Goal: Book appointment/travel/reservation

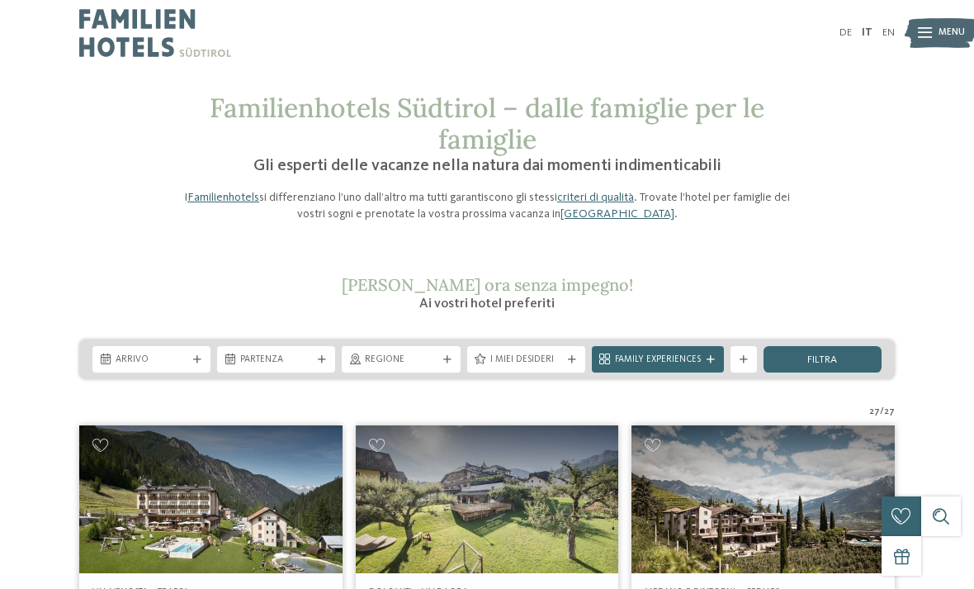
click at [116, 54] on img at bounding box center [155, 33] width 152 height 66
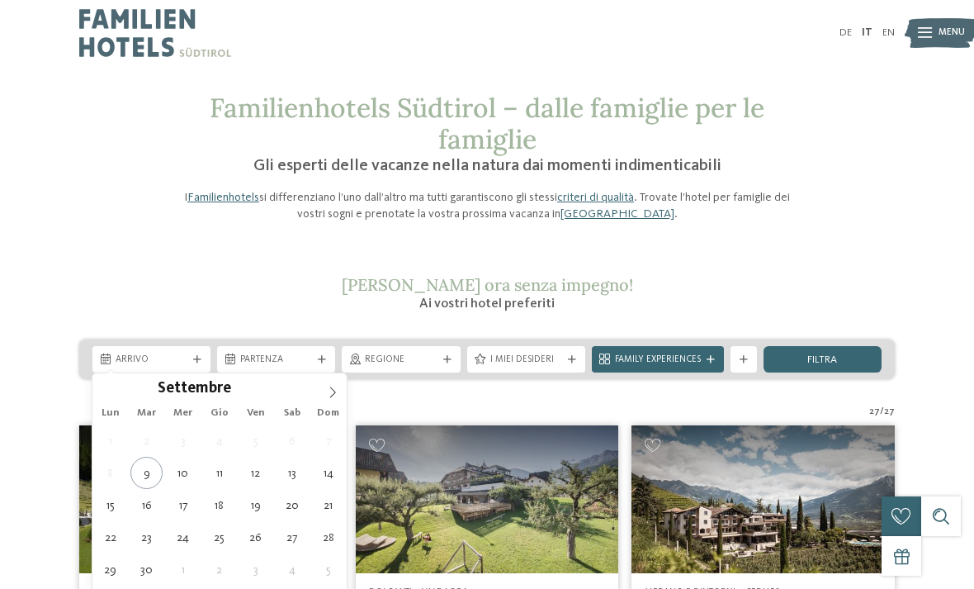
click at [130, 373] on div "Settembre ****" at bounding box center [219, 387] width 191 height 28
click at [184, 382] on span "Settembre" at bounding box center [194, 390] width 73 height 16
click at [156, 353] on span "Arrivo" at bounding box center [152, 359] width 72 height 13
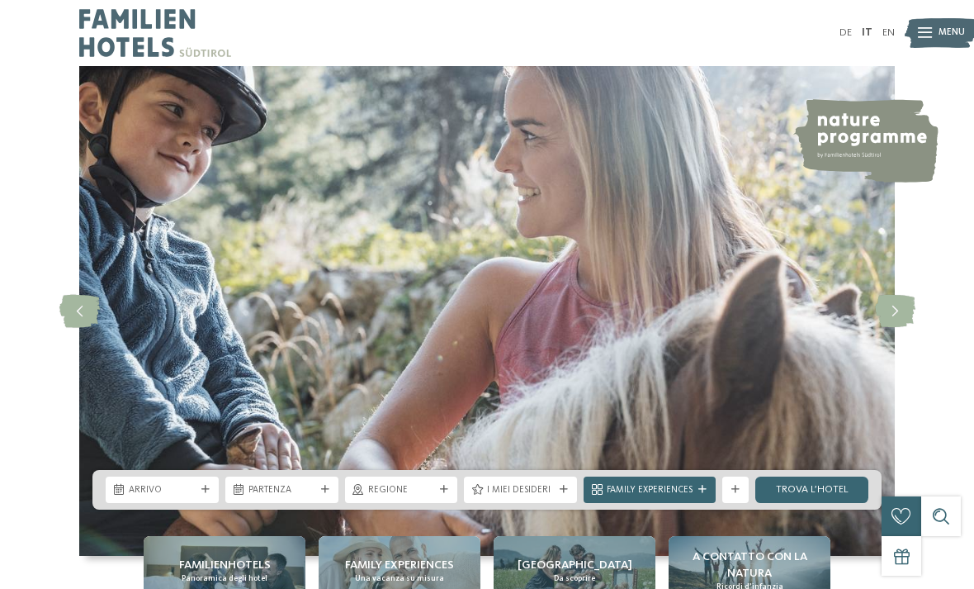
click at [834, 195] on img at bounding box center [487, 311] width 816 height 490
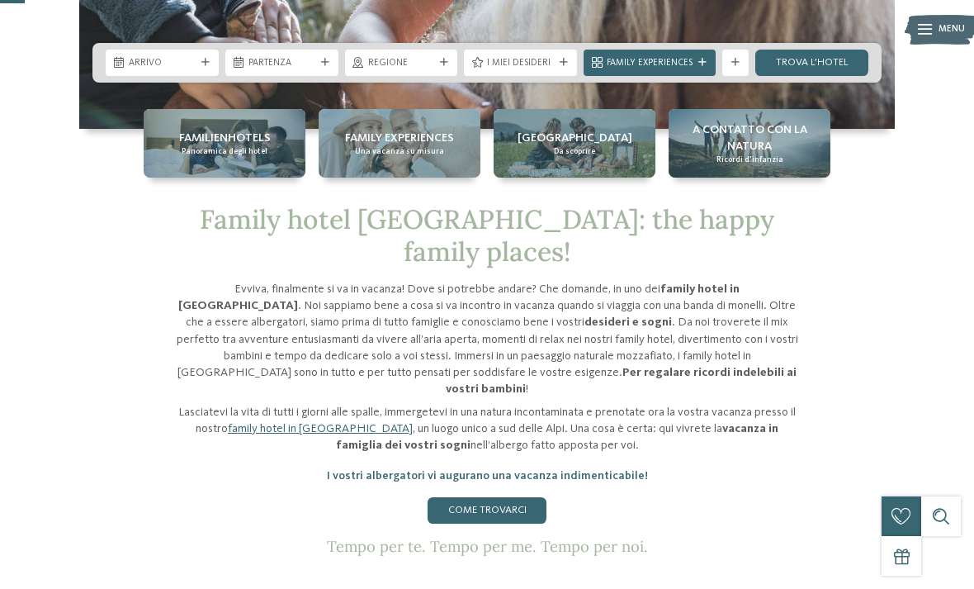
scroll to position [438, 0]
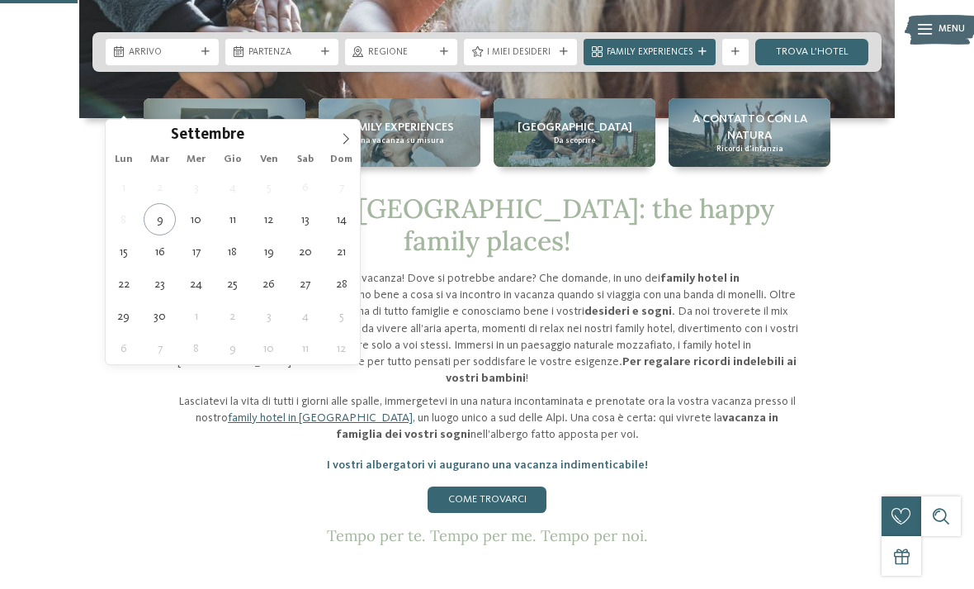
click at [352, 143] on span at bounding box center [346, 134] width 28 height 28
click at [352, 140] on span at bounding box center [346, 134] width 28 height 28
click at [351, 136] on icon at bounding box center [346, 139] width 12 height 12
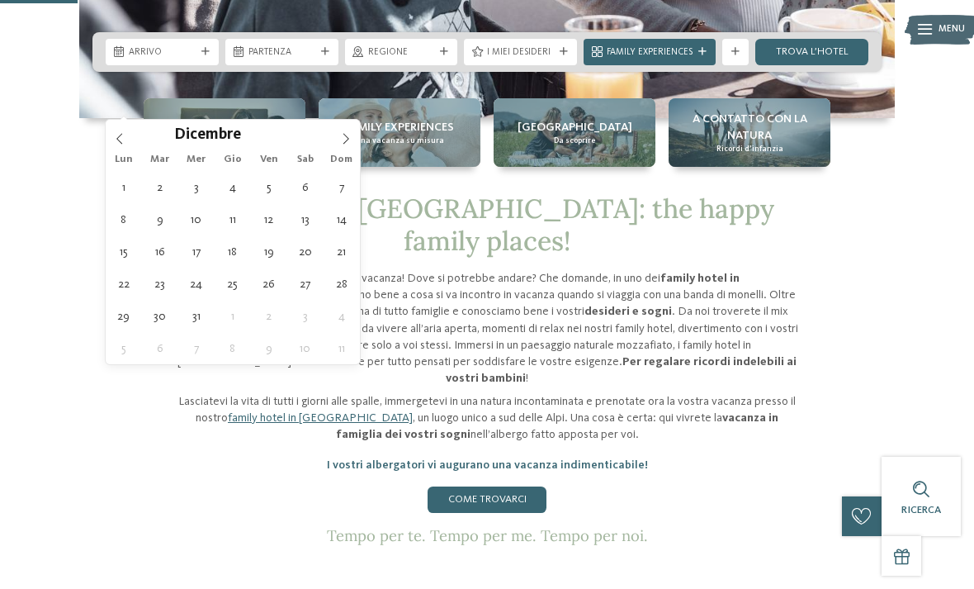
type div "03.01.2026"
type input "****"
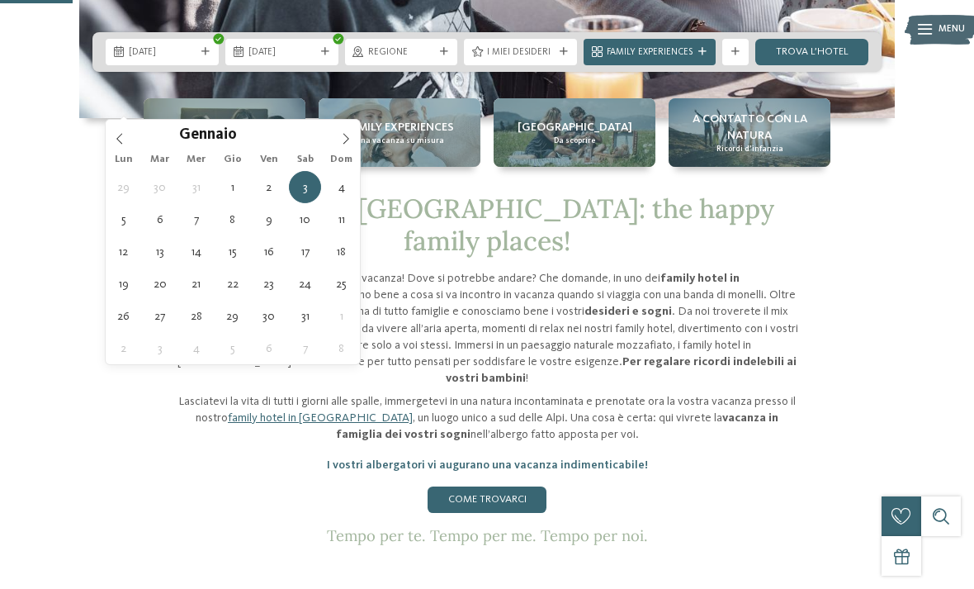
click at [135, 133] on div "Gennaio ****" at bounding box center [233, 134] width 254 height 28
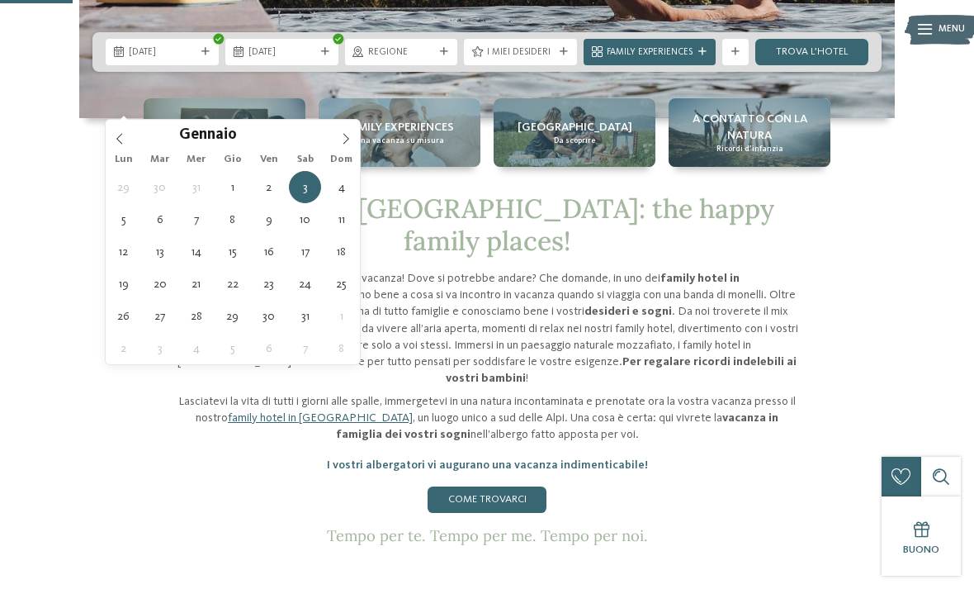
click at [121, 144] on icon at bounding box center [119, 138] width 6 height 11
type input "****"
type div "27.12.2025"
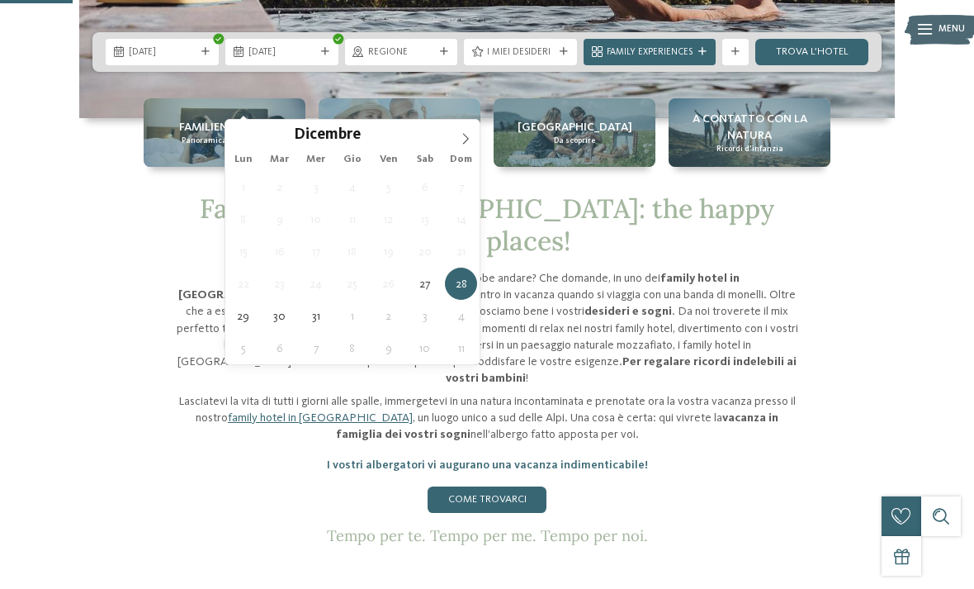
click at [454, 139] on span at bounding box center [466, 134] width 28 height 28
type input "****"
type div "03.01.2026"
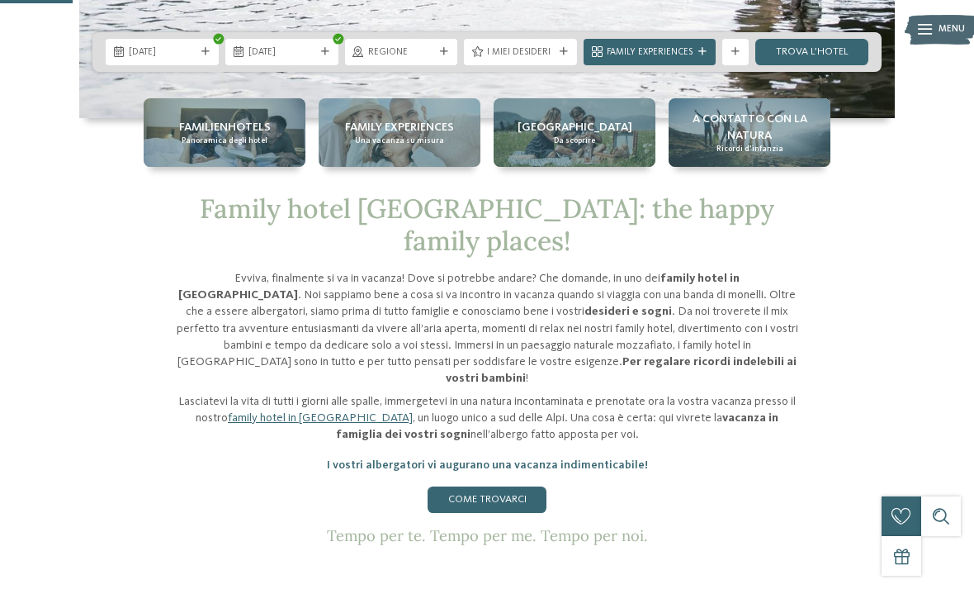
click at [830, 65] on link "trova l’hotel" at bounding box center [812, 52] width 113 height 26
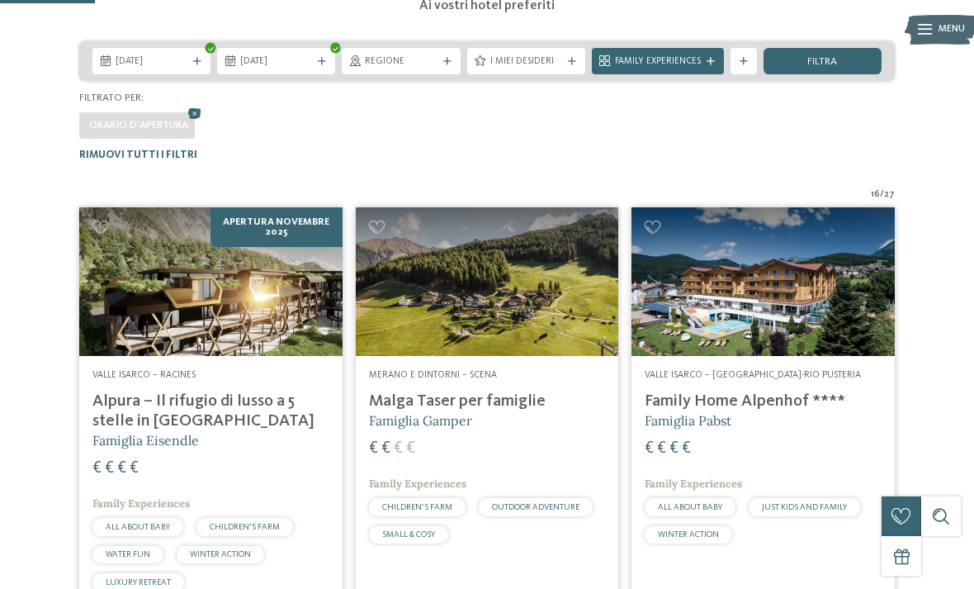
scroll to position [297, 0]
click at [847, 64] on div "filtra" at bounding box center [823, 62] width 118 height 26
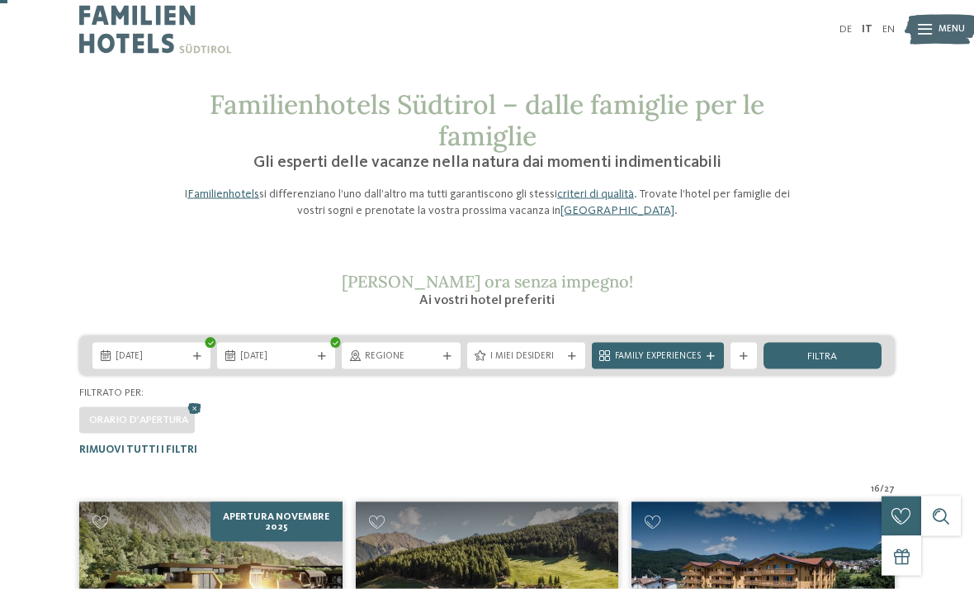
scroll to position [0, 0]
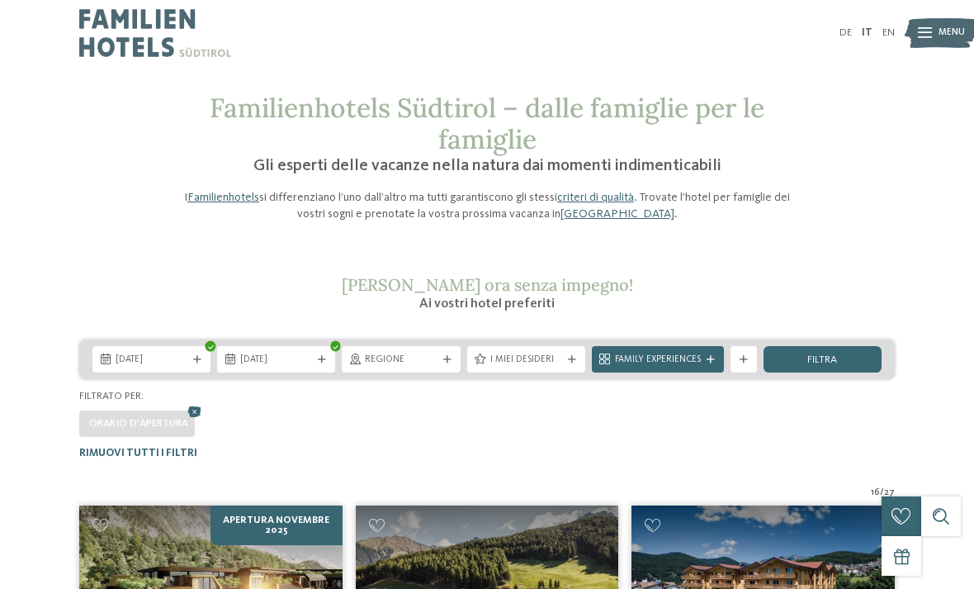
click at [195, 404] on icon at bounding box center [195, 412] width 20 height 17
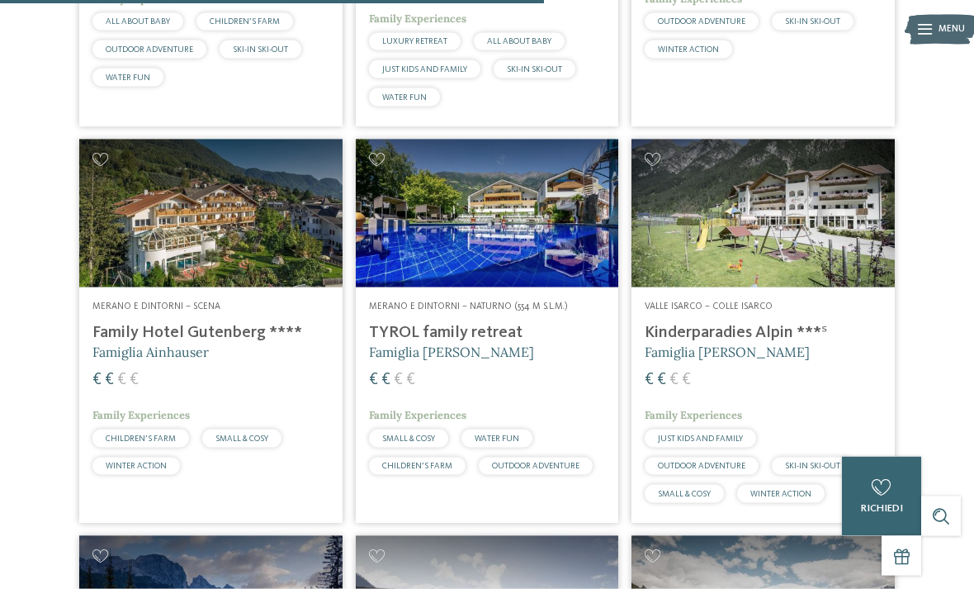
scroll to position [2334, 0]
click at [514, 322] on h4 "TYROL family retreat" at bounding box center [487, 332] width 237 height 20
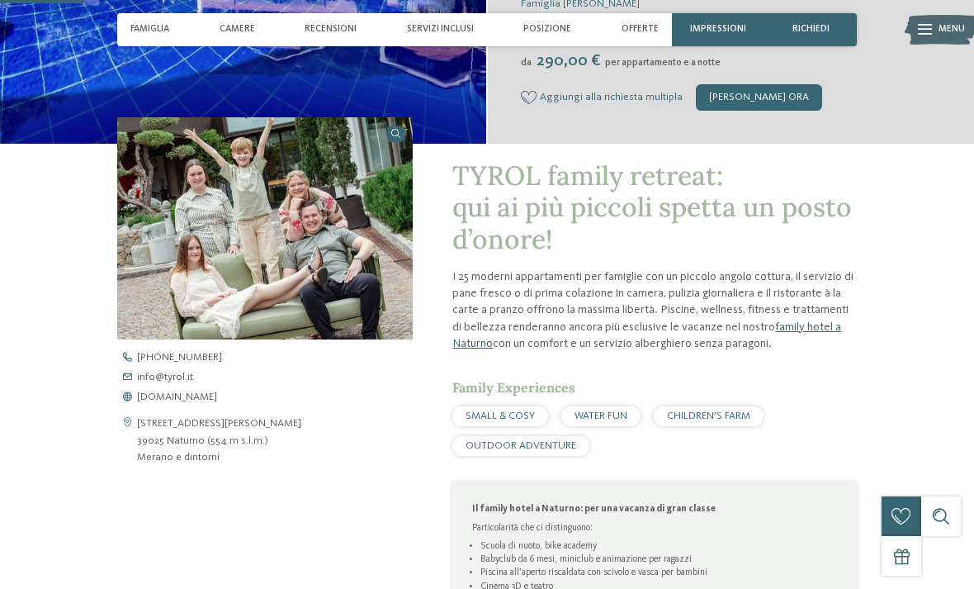
scroll to position [335, 0]
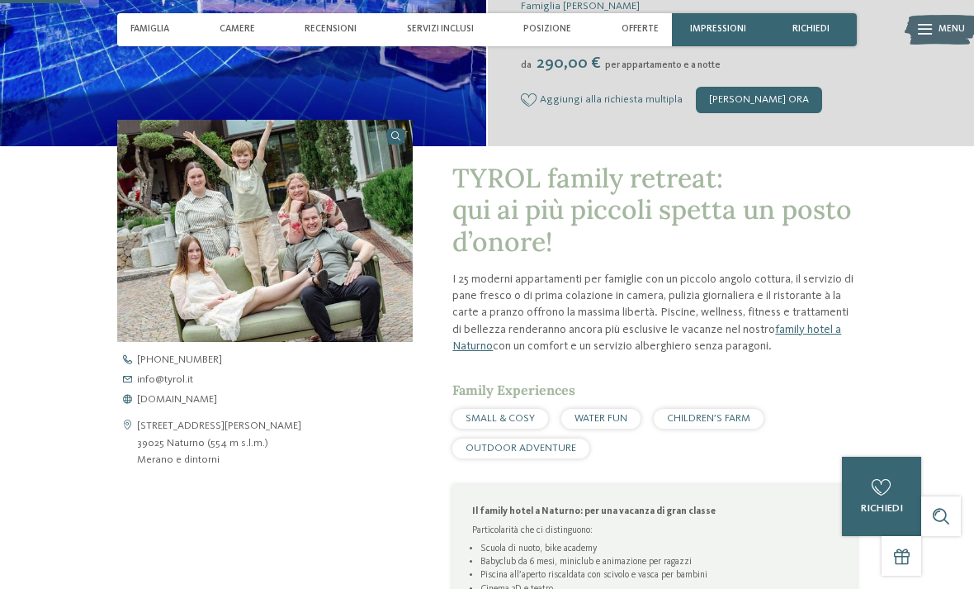
click at [154, 397] on span "www.tyrol.it" at bounding box center [177, 400] width 80 height 11
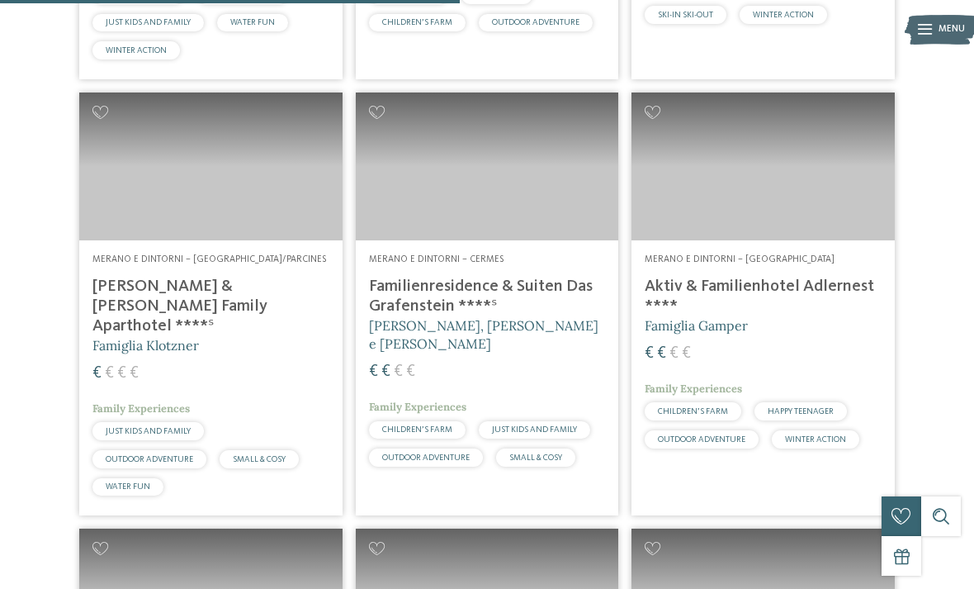
scroll to position [1971, 0]
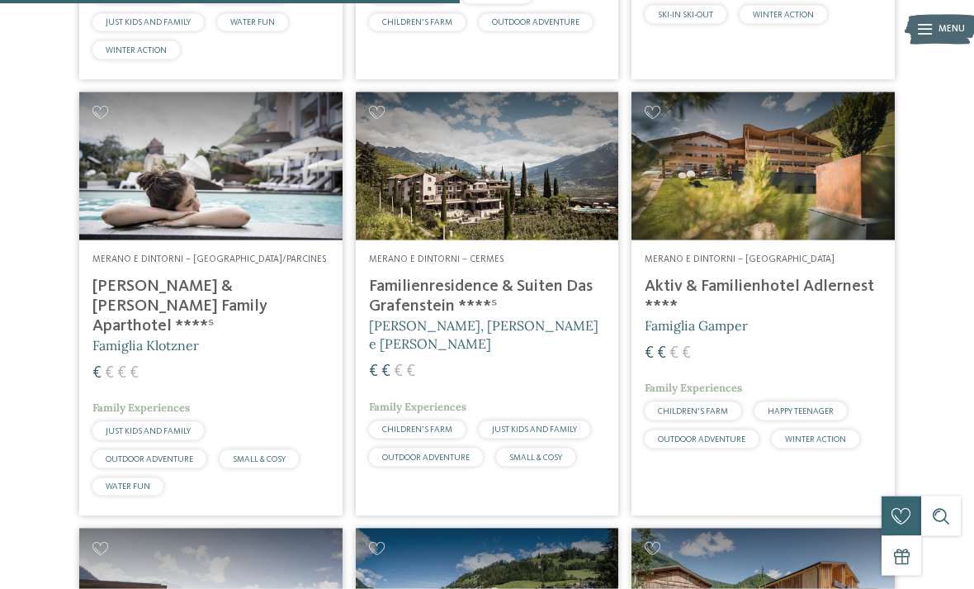
click at [110, 277] on h4 "[PERSON_NAME] & [PERSON_NAME] Family Aparthotel ****ˢ" at bounding box center [210, 306] width 237 height 59
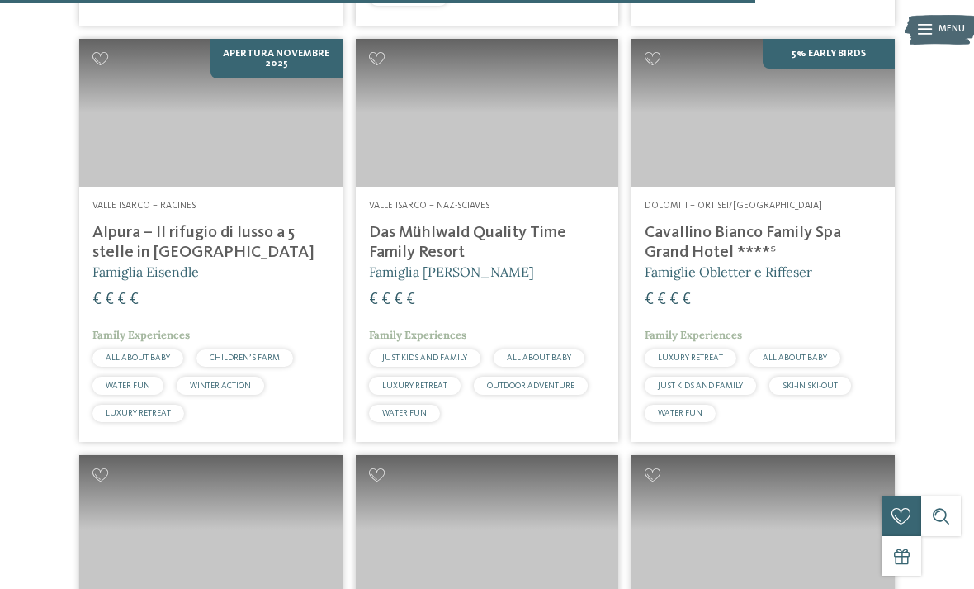
scroll to position [3278, 0]
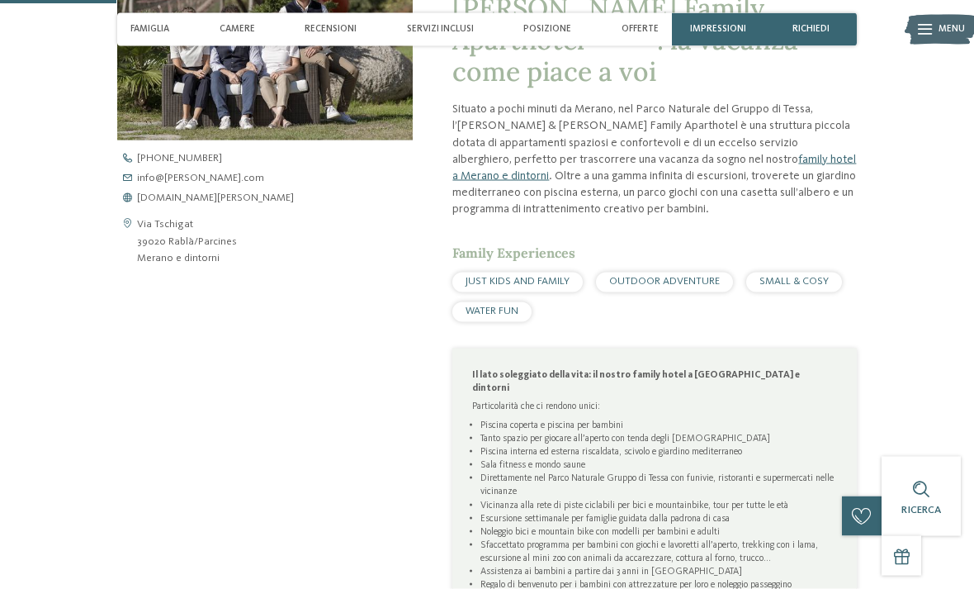
scroll to position [498, 0]
click at [161, 203] on span "[DOMAIN_NAME][PERSON_NAME]" at bounding box center [215, 197] width 157 height 11
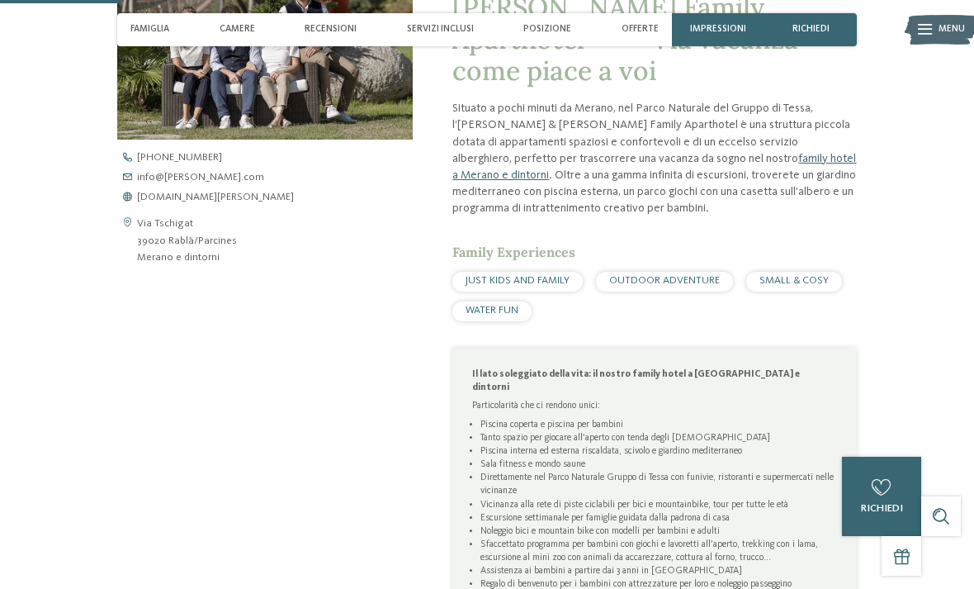
scroll to position [524, 0]
